Goal: Information Seeking & Learning: Learn about a topic

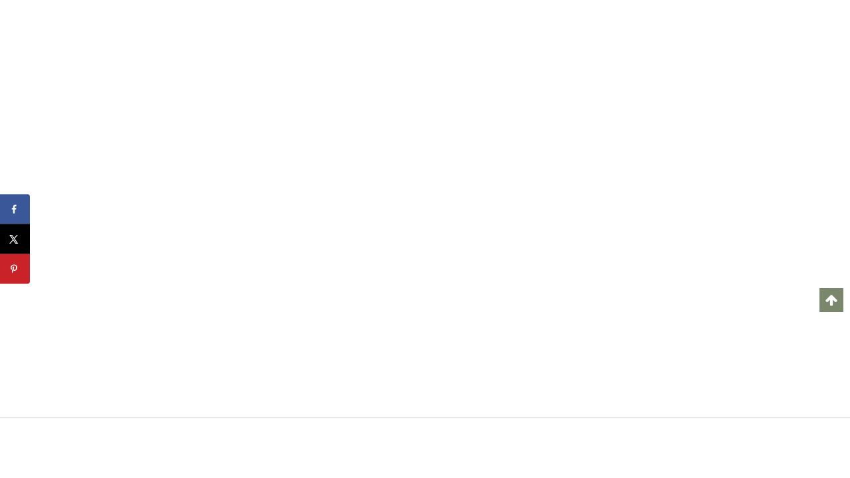
scroll to position [44742, 0]
